Goal: Task Accomplishment & Management: Complete application form

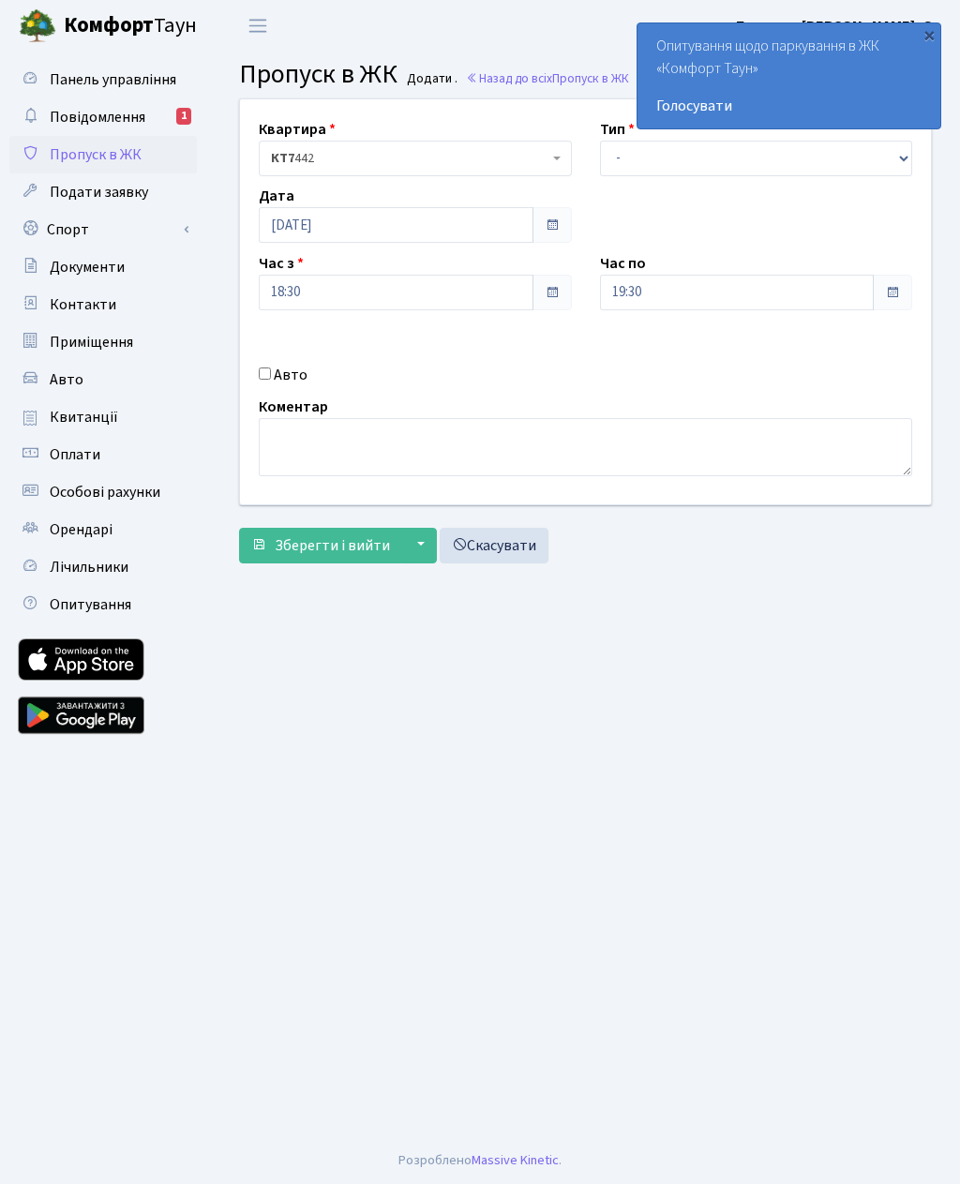
click at [937, 30] on div "×" at bounding box center [929, 34] width 19 height 19
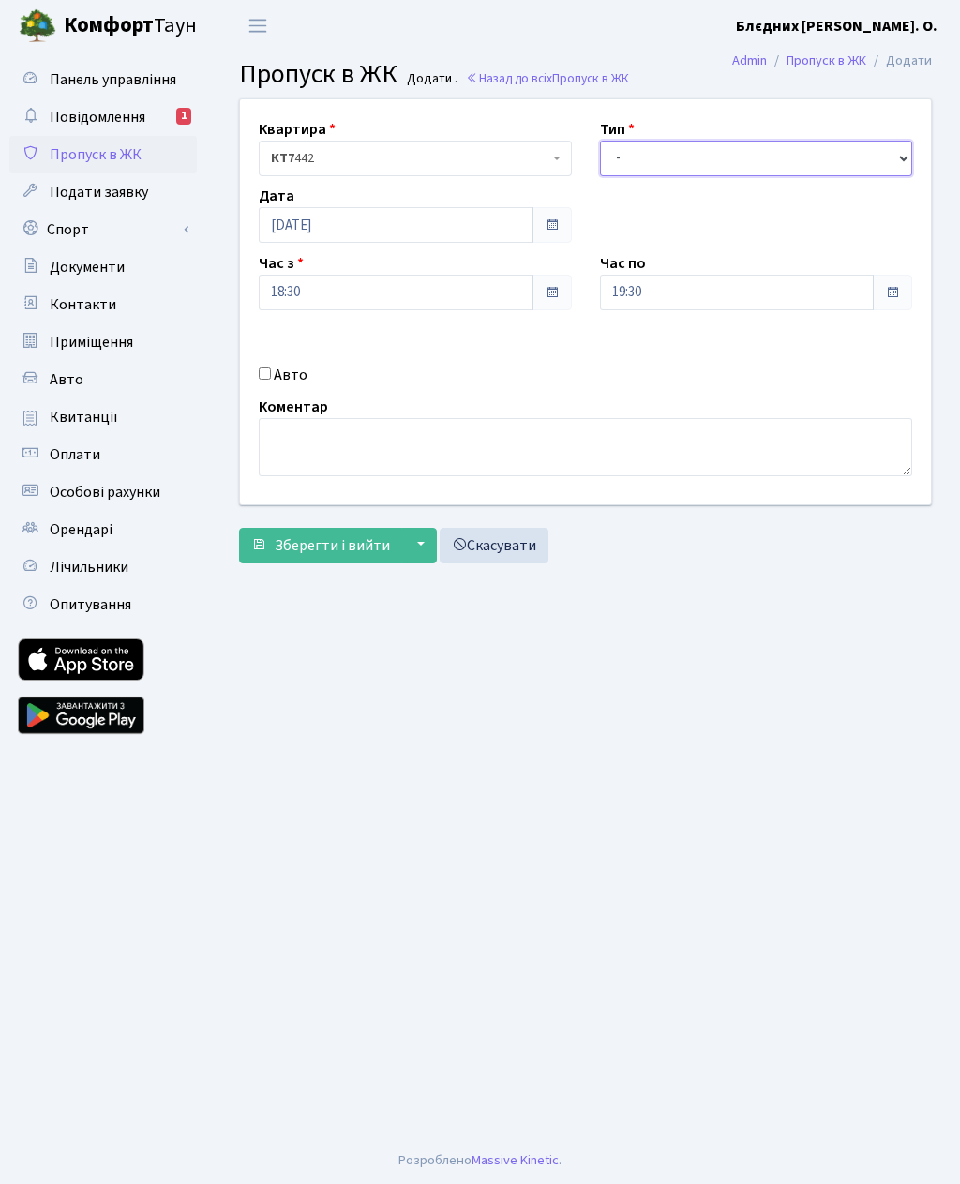
click at [748, 150] on select "- Доставка Таксі Гості Сервіс" at bounding box center [756, 159] width 313 height 36
select select "3"
click at [746, 307] on input "19:30" at bounding box center [737, 293] width 275 height 36
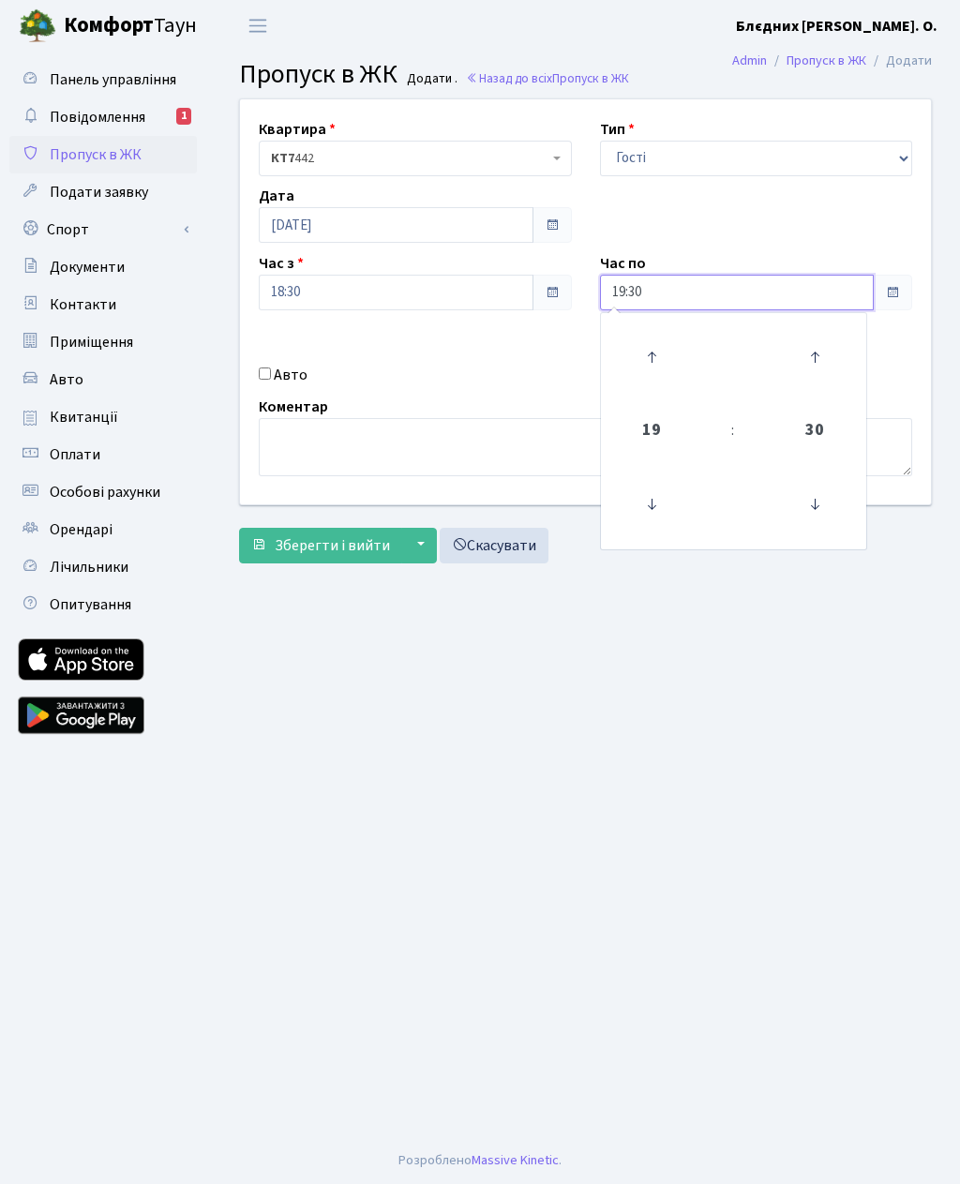
click at [654, 350] on icon at bounding box center [651, 357] width 51 height 51
click at [660, 352] on icon at bounding box center [651, 357] width 51 height 51
click at [674, 345] on icon at bounding box center [651, 357] width 51 height 51
click at [652, 357] on icon at bounding box center [651, 357] width 51 height 51
type input "23:30"
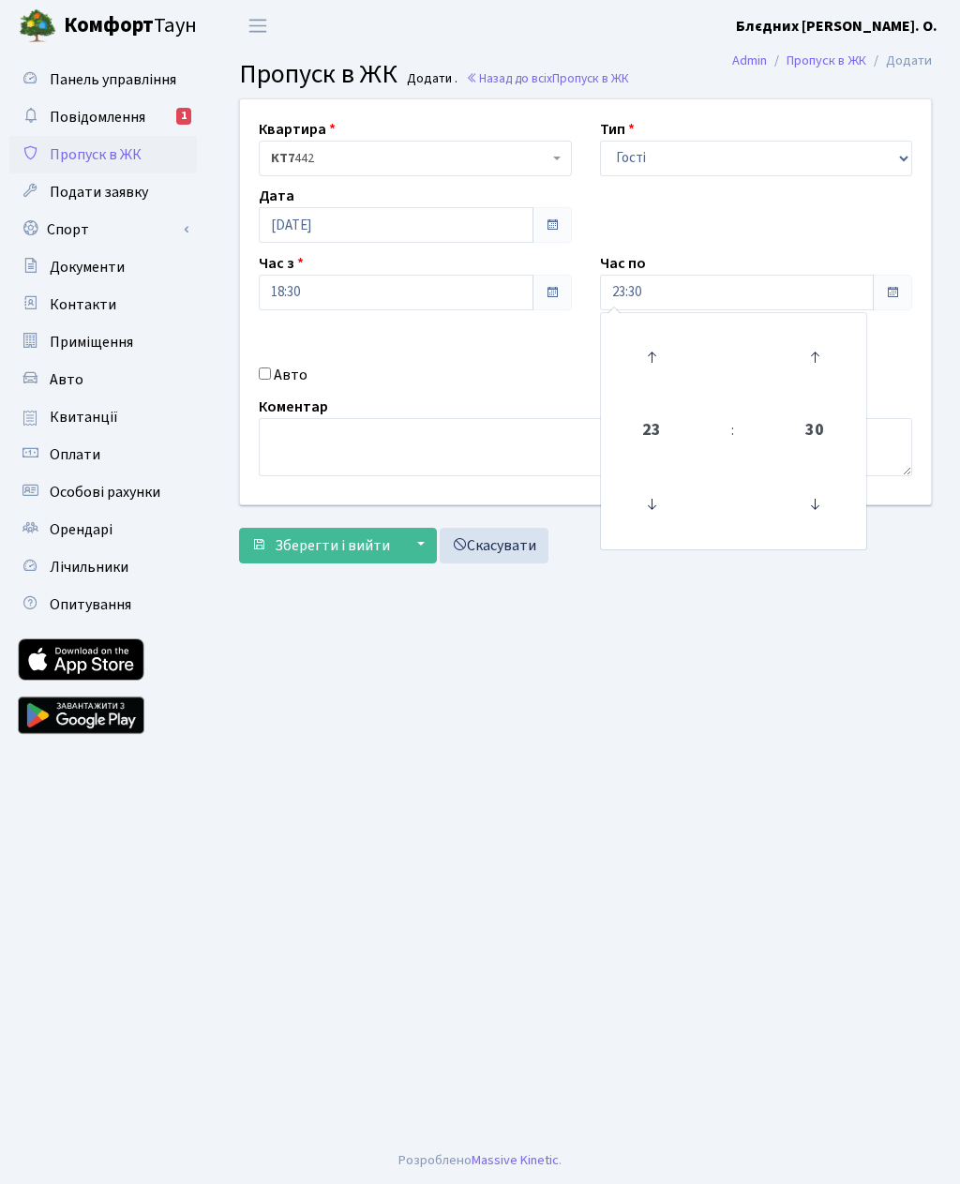
click at [266, 379] on input "Авто" at bounding box center [265, 373] width 12 height 12
checkbox input "true"
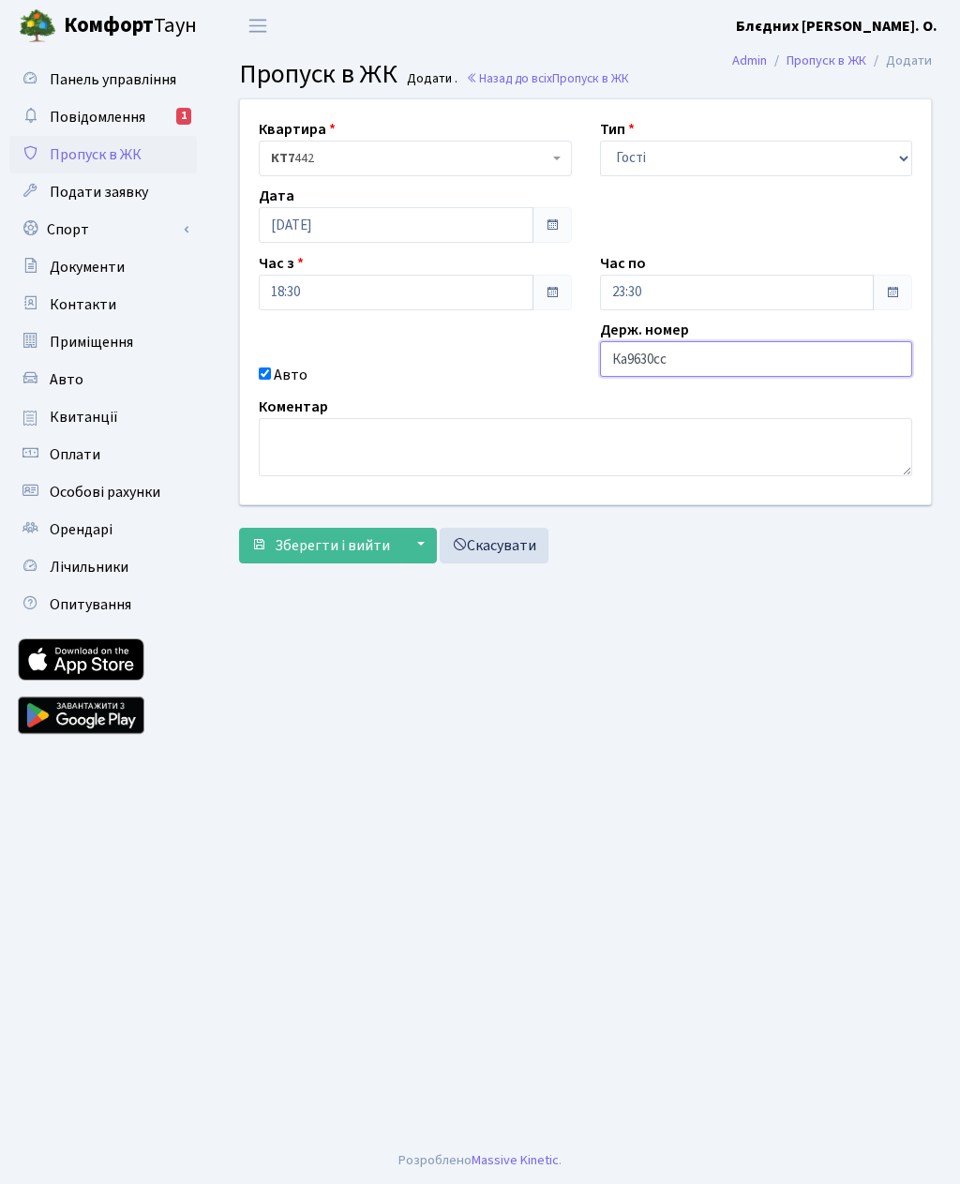
type input "Ка9630сс"
click at [333, 559] on button "Зберегти і вийти" at bounding box center [320, 546] width 163 height 36
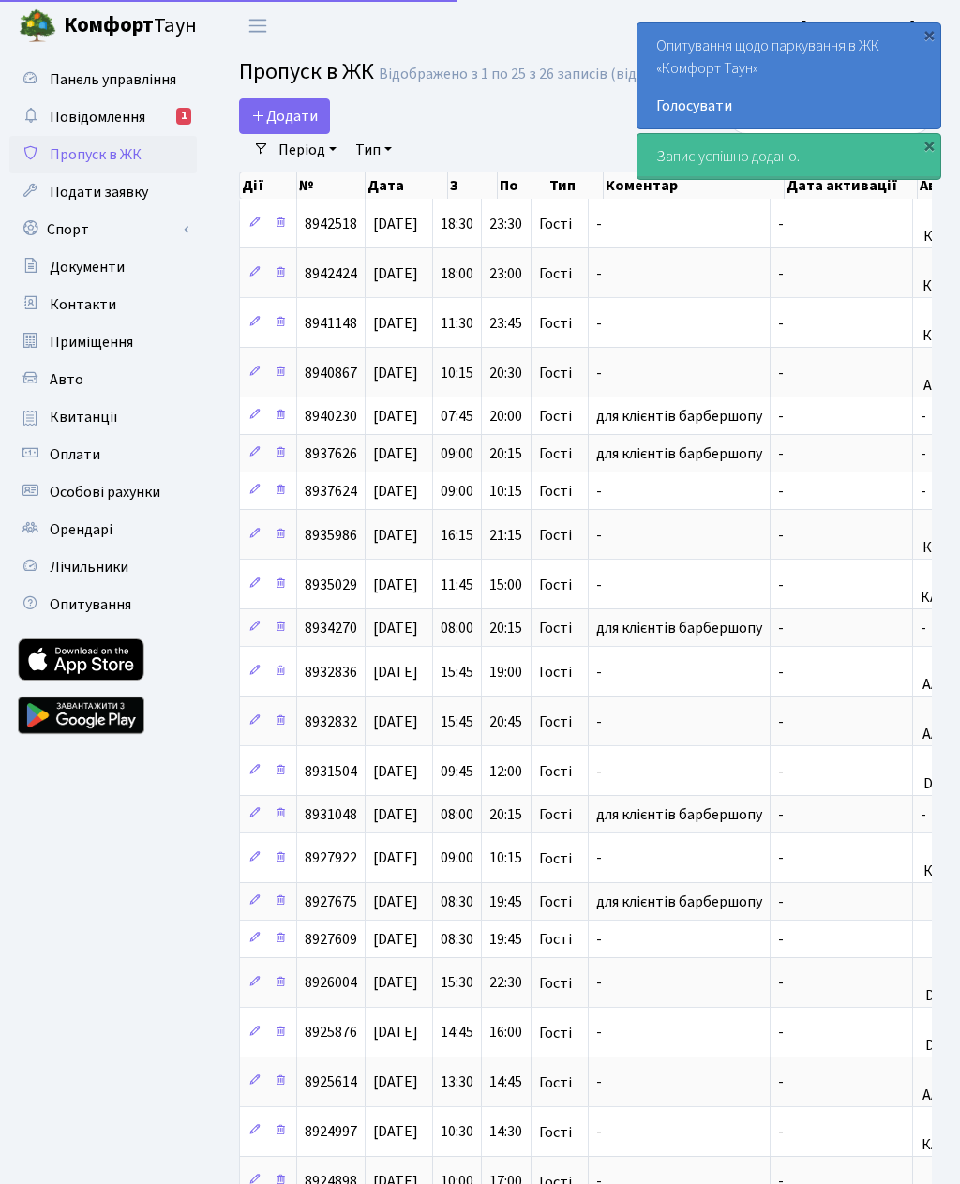
select select "25"
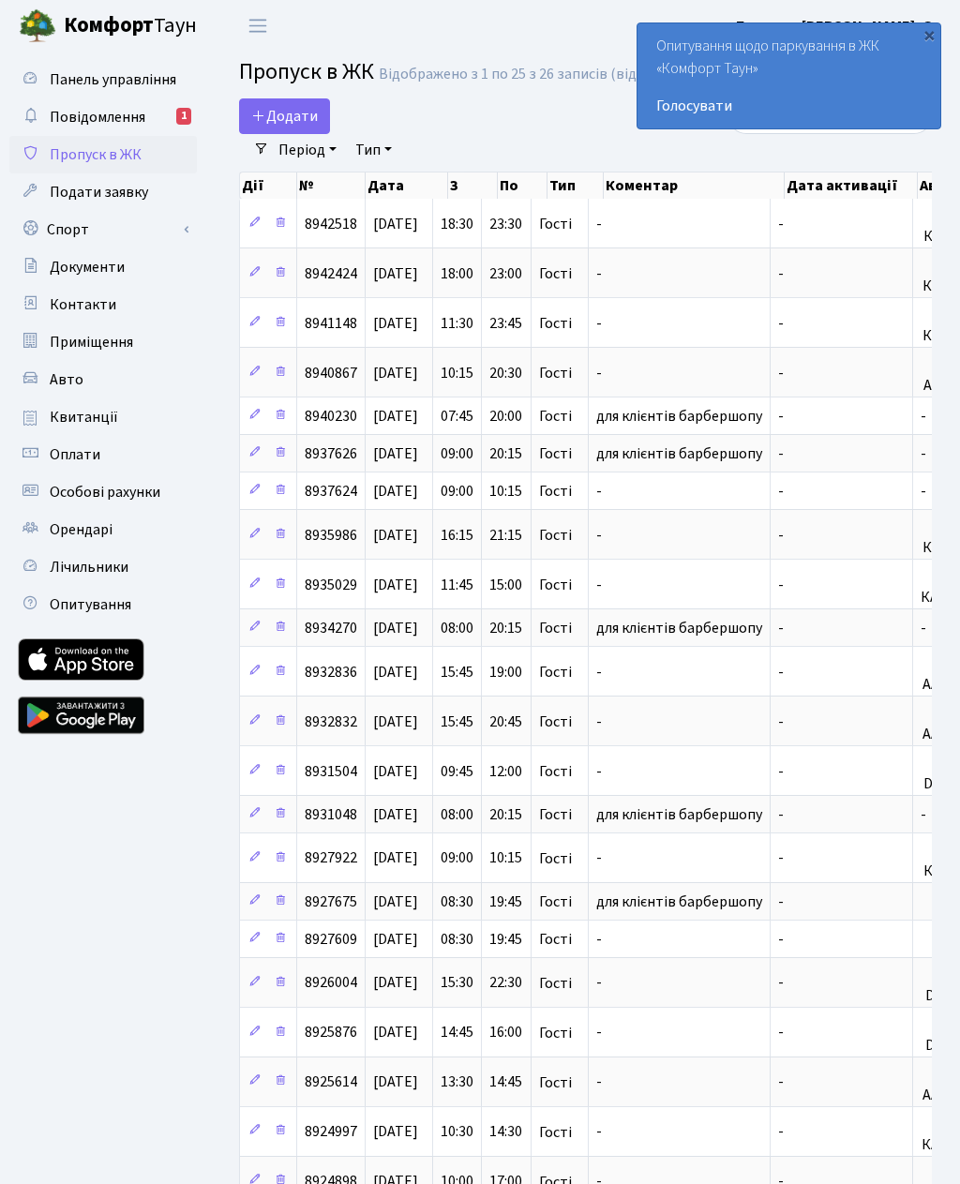
click at [285, 123] on span "Додати" at bounding box center [284, 116] width 67 height 21
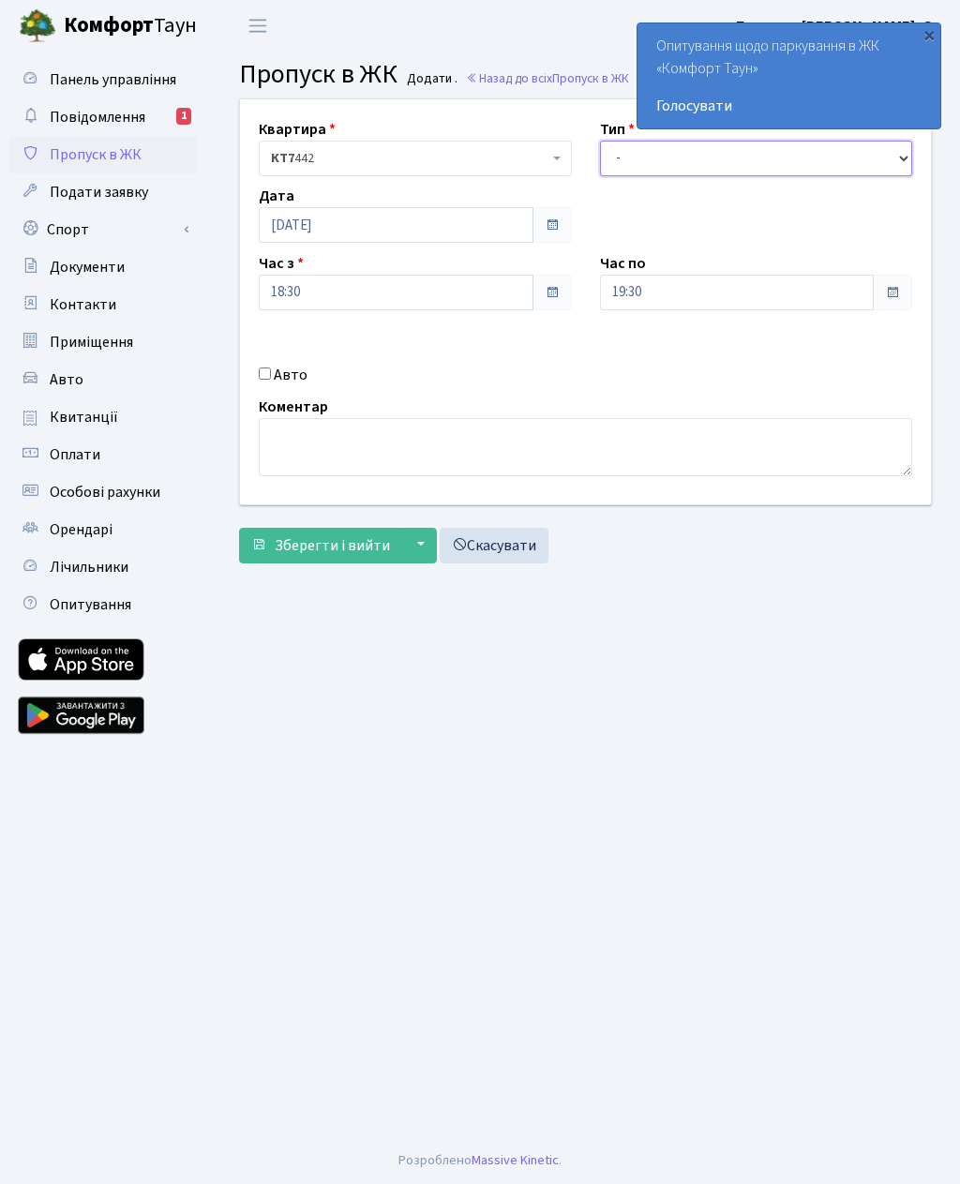
click at [724, 157] on select "- Доставка Таксі Гості Сервіс" at bounding box center [756, 159] width 313 height 36
select select "3"
click at [730, 289] on input "19:30" at bounding box center [737, 293] width 275 height 36
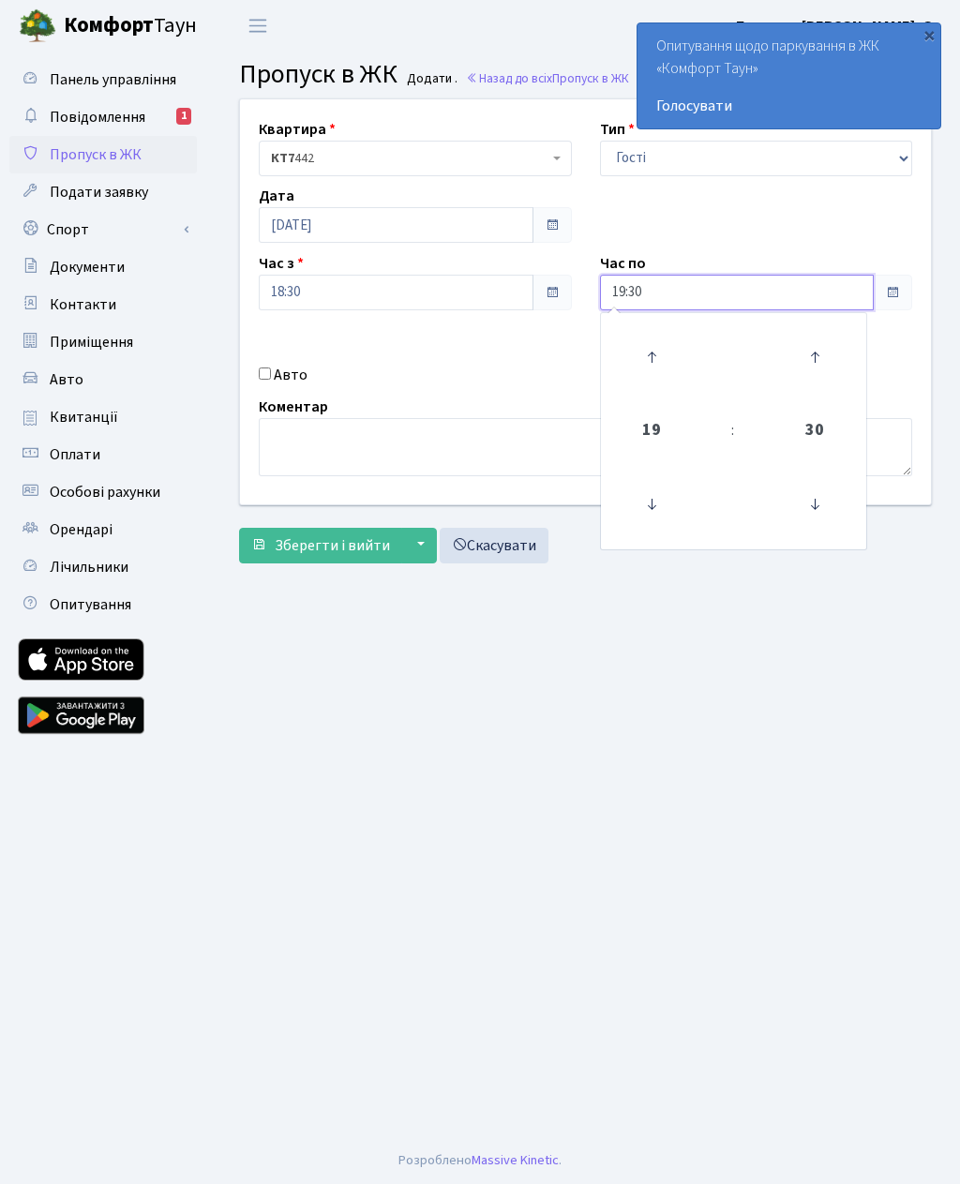
click at [657, 355] on icon at bounding box center [651, 357] width 51 height 51
click at [653, 363] on icon at bounding box center [651, 357] width 51 height 51
click at [658, 354] on icon at bounding box center [651, 357] width 51 height 51
click at [659, 358] on icon at bounding box center [651, 357] width 51 height 51
type input "23:30"
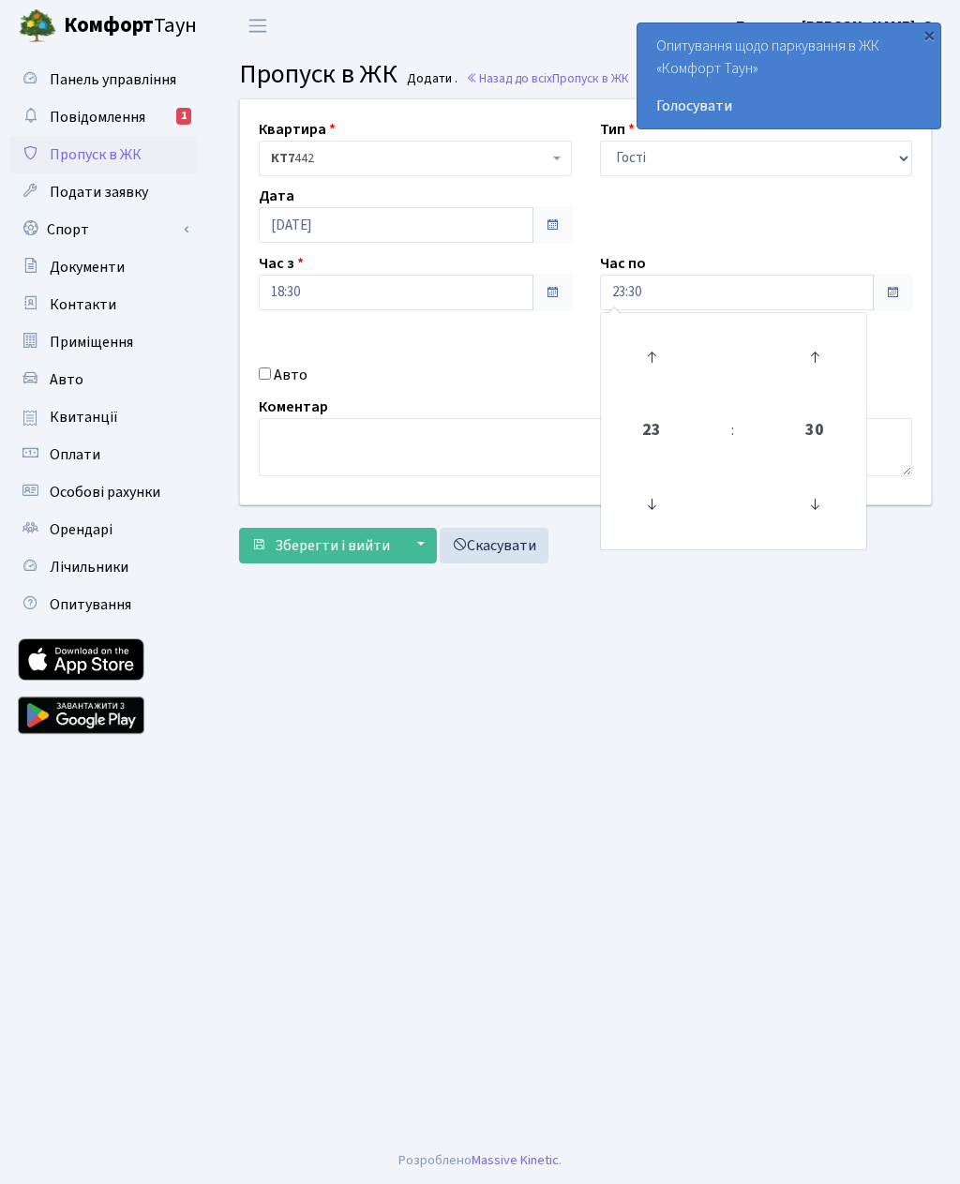
click at [279, 368] on label "Авто" at bounding box center [291, 375] width 34 height 22
click at [271, 368] on input "Авто" at bounding box center [265, 373] width 12 height 12
checkbox input "true"
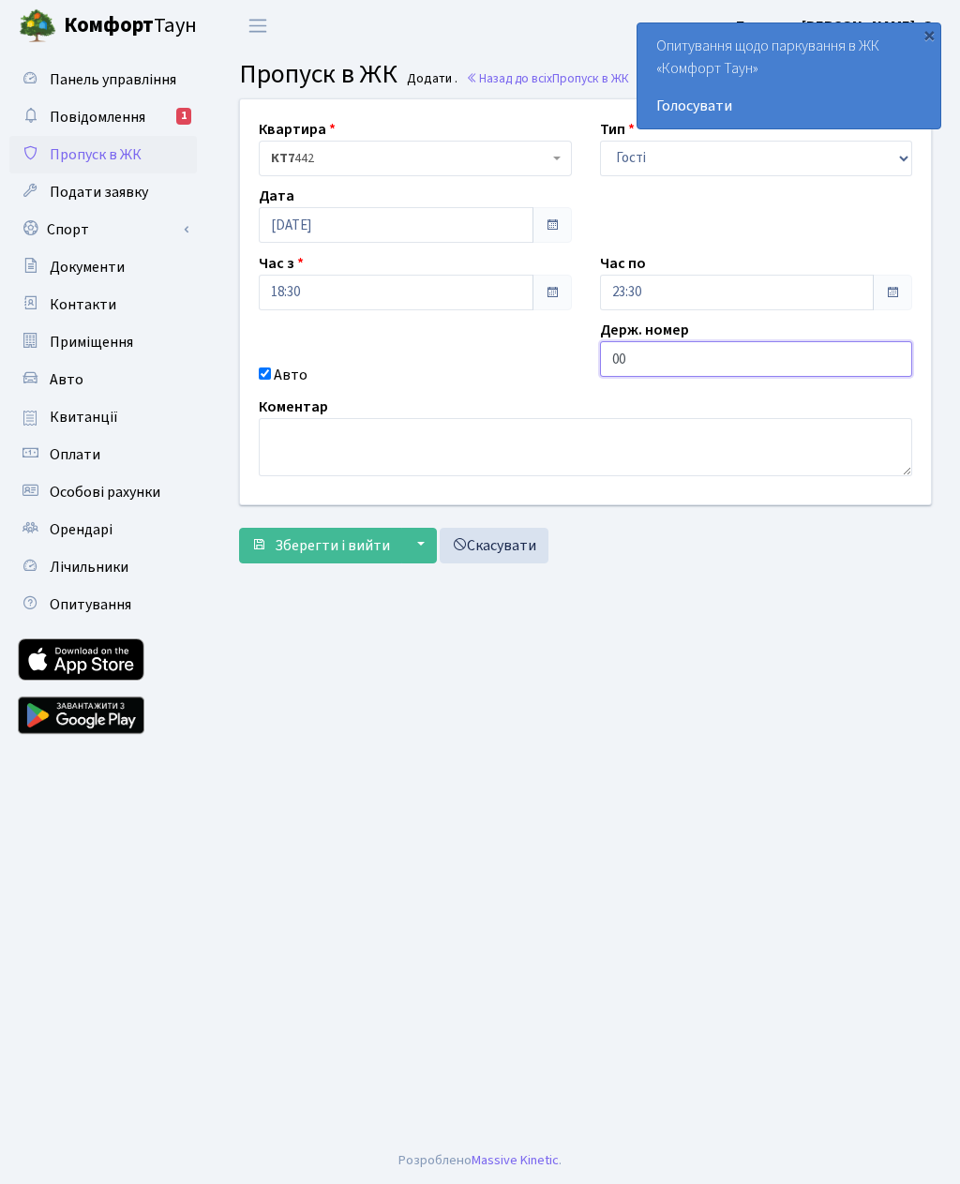
type input "0"
type input "Ка0093ве"
click at [338, 546] on span "Зберегти і вийти" at bounding box center [332, 545] width 115 height 21
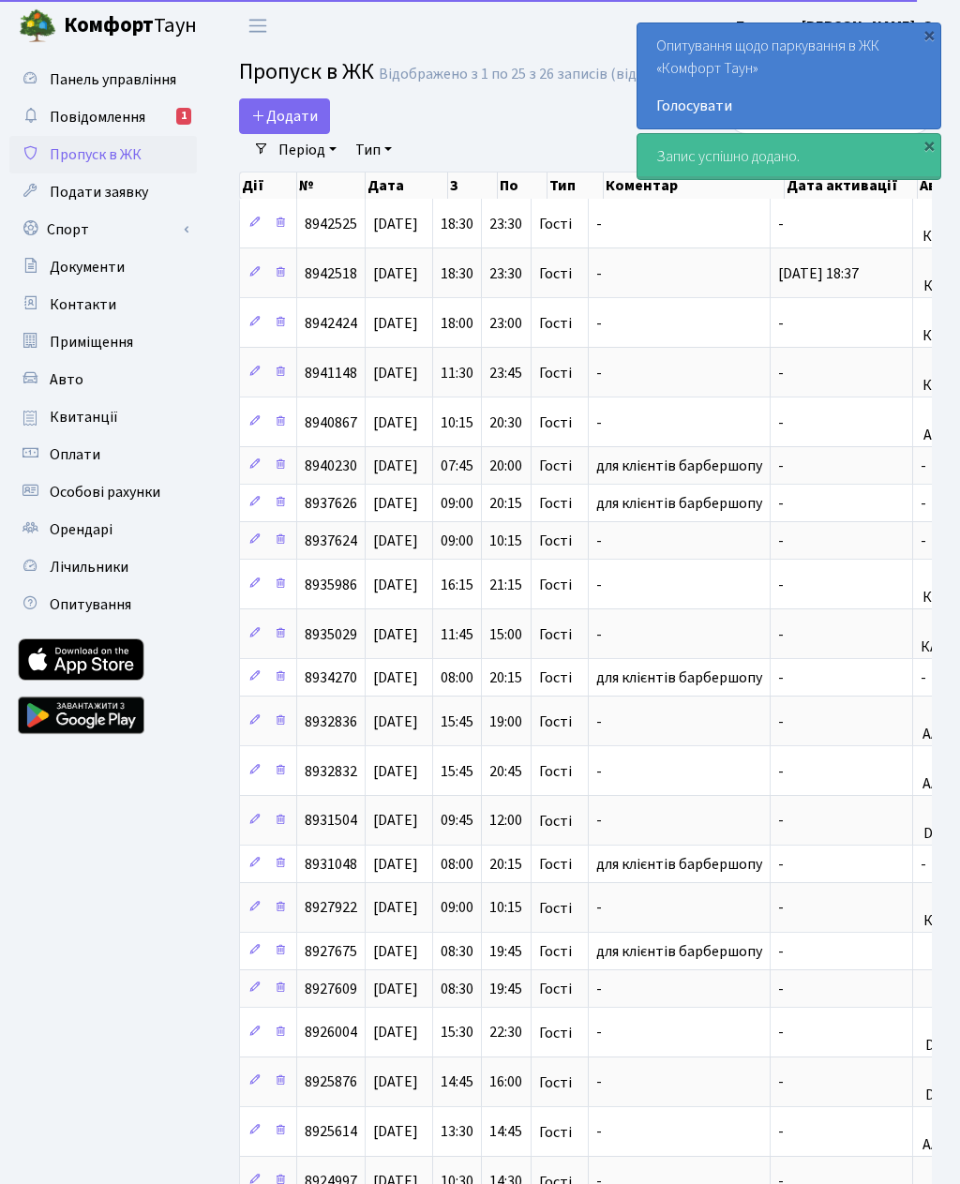
select select "25"
